Goal: Find specific page/section: Find specific page/section

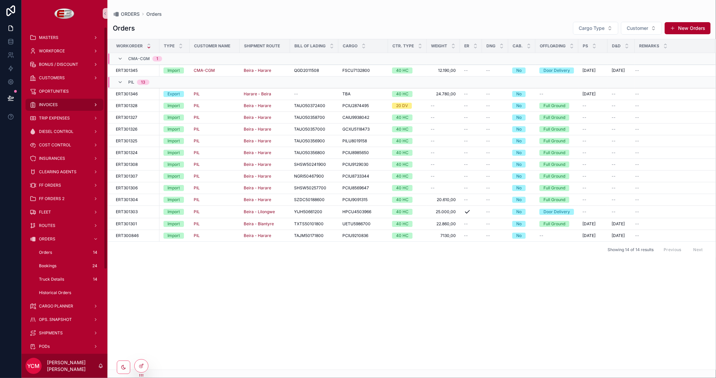
click at [52, 105] on span "INVOICES" at bounding box center [48, 104] width 19 height 5
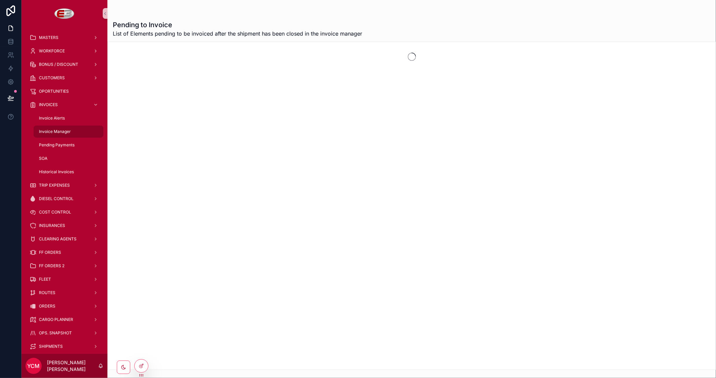
click at [54, 130] on span "Invoice Manager" at bounding box center [55, 131] width 32 height 5
